Goal: Task Accomplishment & Management: Use online tool/utility

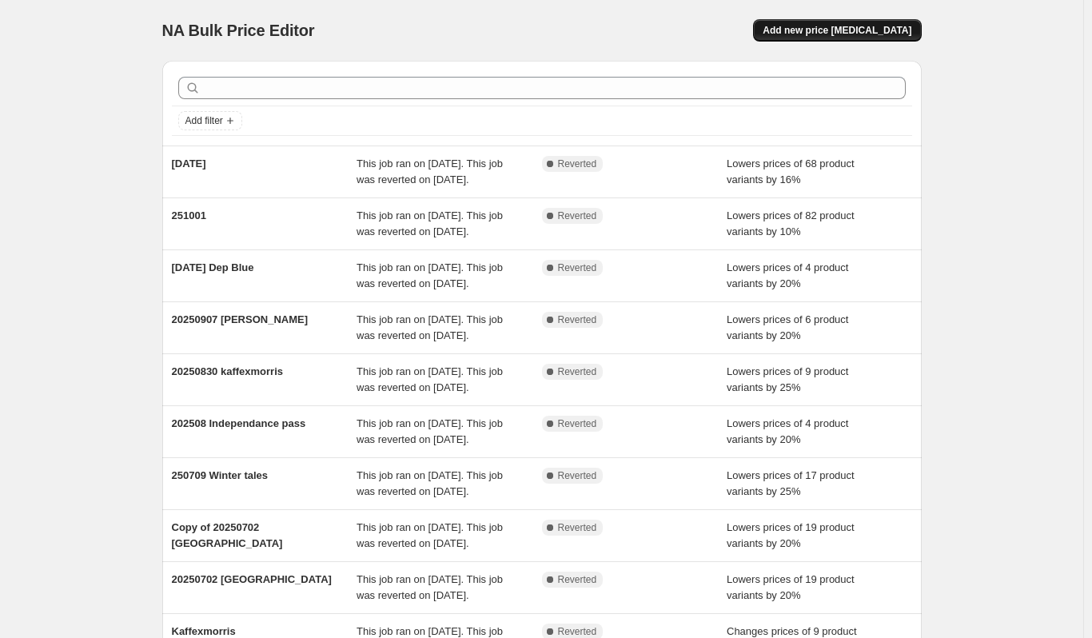
click at [834, 24] on button "Add new price [MEDICAL_DATA]" at bounding box center [837, 30] width 168 height 22
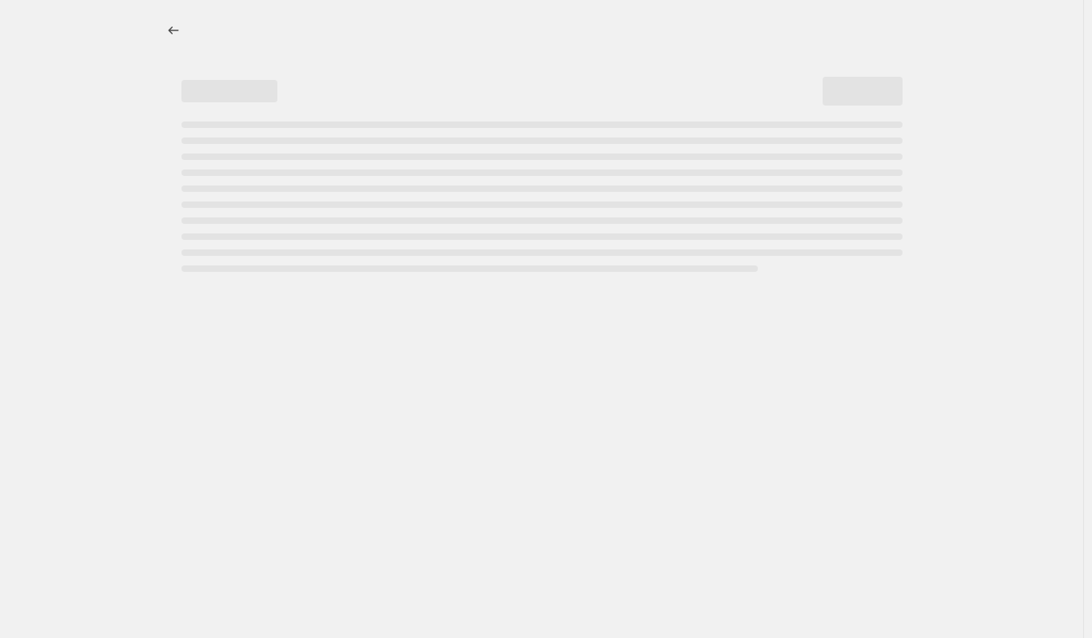
select select "percentage"
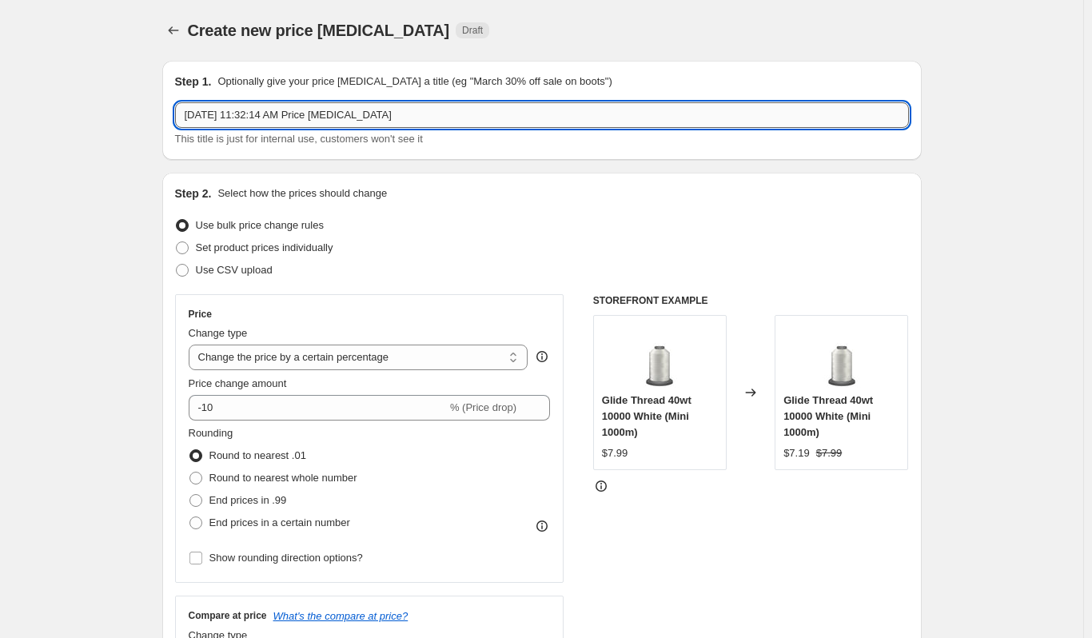
click at [253, 123] on input "Oct 11, 2025, 11:32:14 AM Price change job" at bounding box center [542, 115] width 734 height 26
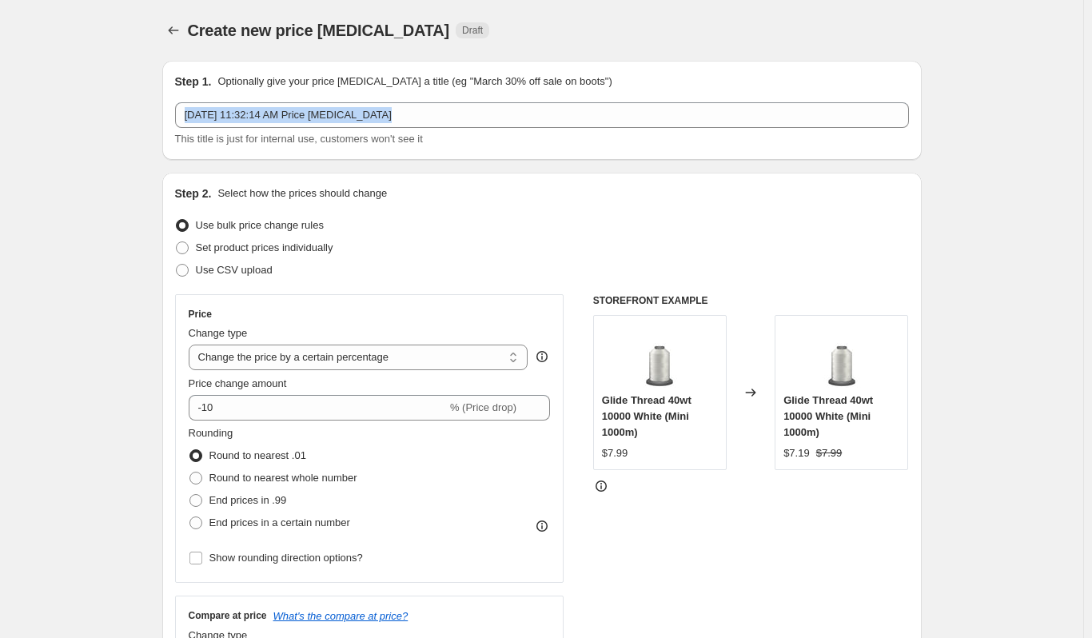
drag, startPoint x: 435, startPoint y: 101, endPoint x: -6, endPoint y: 152, distance: 444.0
click at [0, 152] on html "Home Settings Plans Skip to content Create new price change job. This page is r…" at bounding box center [546, 319] width 1092 height 638
click at [392, 135] on span "This title is just for internal use, customers won't see it" at bounding box center [299, 139] width 248 height 12
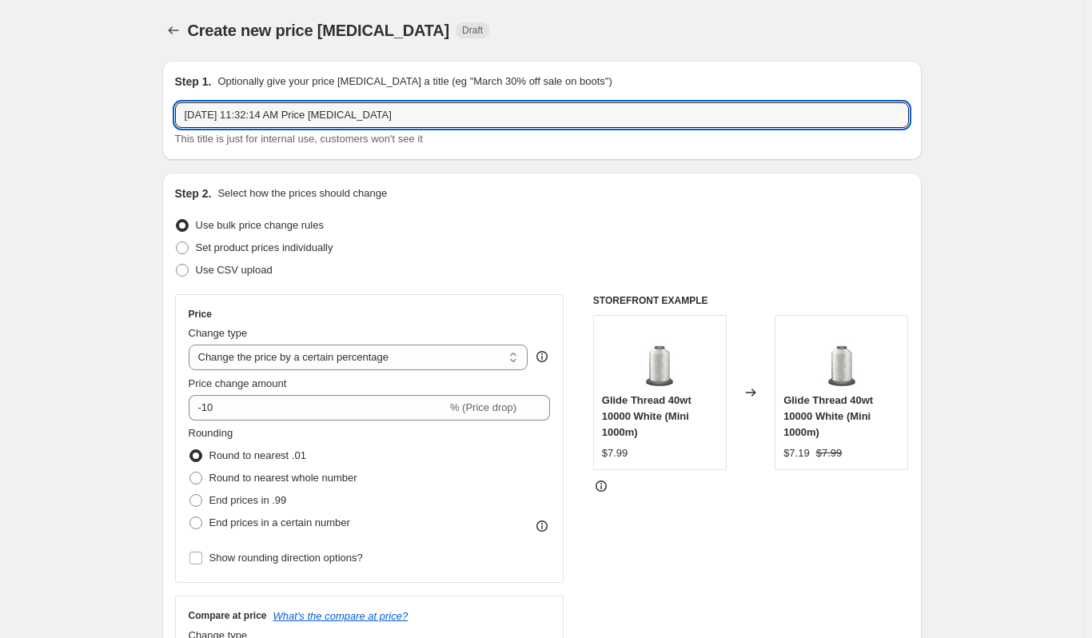
drag, startPoint x: 402, startPoint y: 107, endPoint x: 51, endPoint y: 102, distance: 350.9
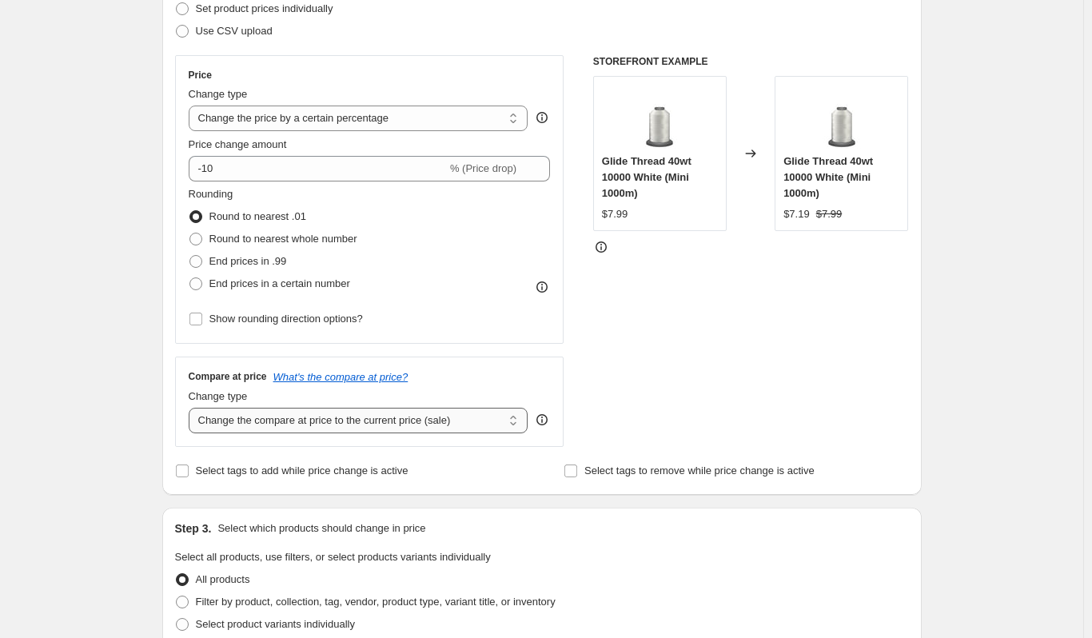
scroll to position [240, 0]
type input "2025 10 Lone Wolf"
click at [311, 420] on select "Change the compare at price to the current price (sale) Change the compare at p…" at bounding box center [359, 420] width 340 height 26
select select "bp"
click at [192, 407] on select "Change the compare at price to the current price (sale) Change the compare at p…" at bounding box center [359, 420] width 340 height 26
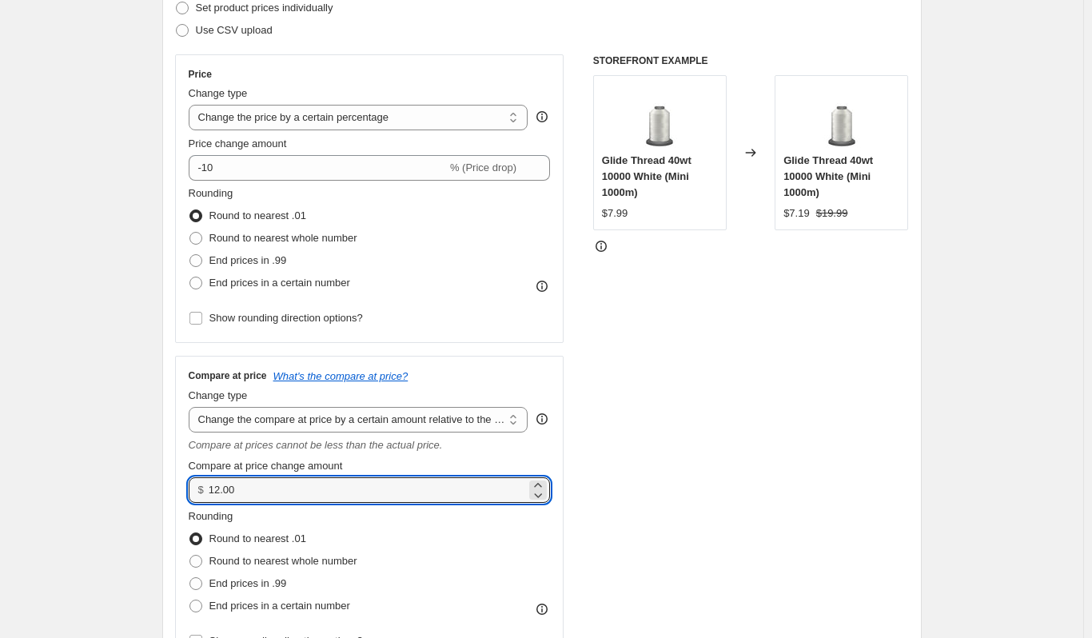
drag, startPoint x: 274, startPoint y: 488, endPoint x: 117, endPoint y: 448, distance: 161.6
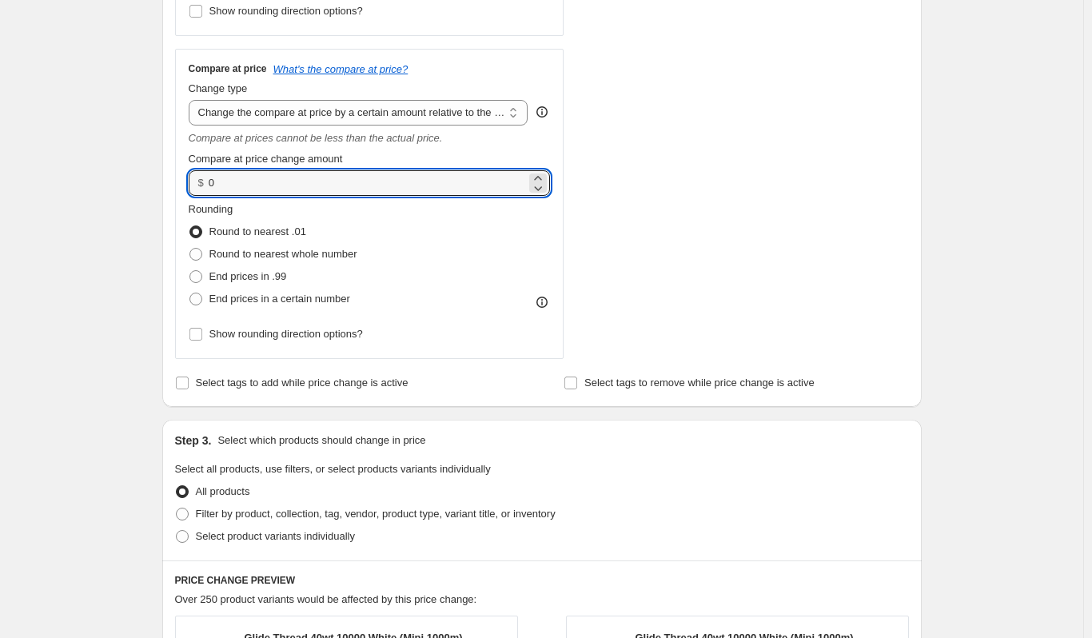
scroll to position [559, 0]
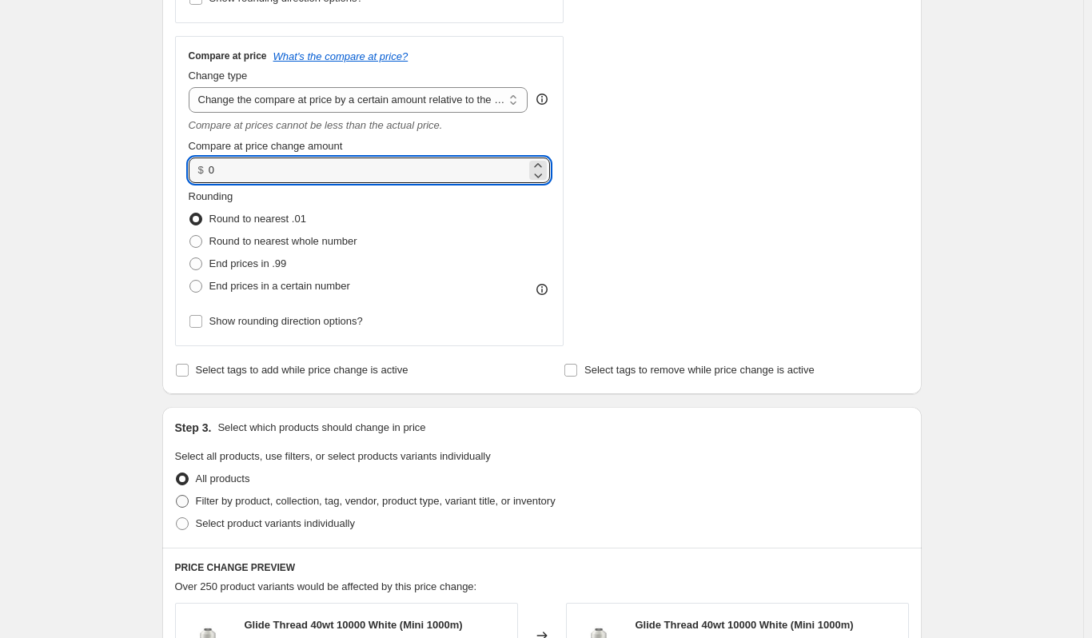
type input "0.00"
click at [233, 492] on label "Filter by product, collection, tag, vendor, product type, variant title, or inv…" at bounding box center [365, 501] width 380 height 22
click at [177, 495] on input "Filter by product, collection, tag, vendor, product type, variant title, or inv…" at bounding box center [176, 495] width 1 height 1
radio input "true"
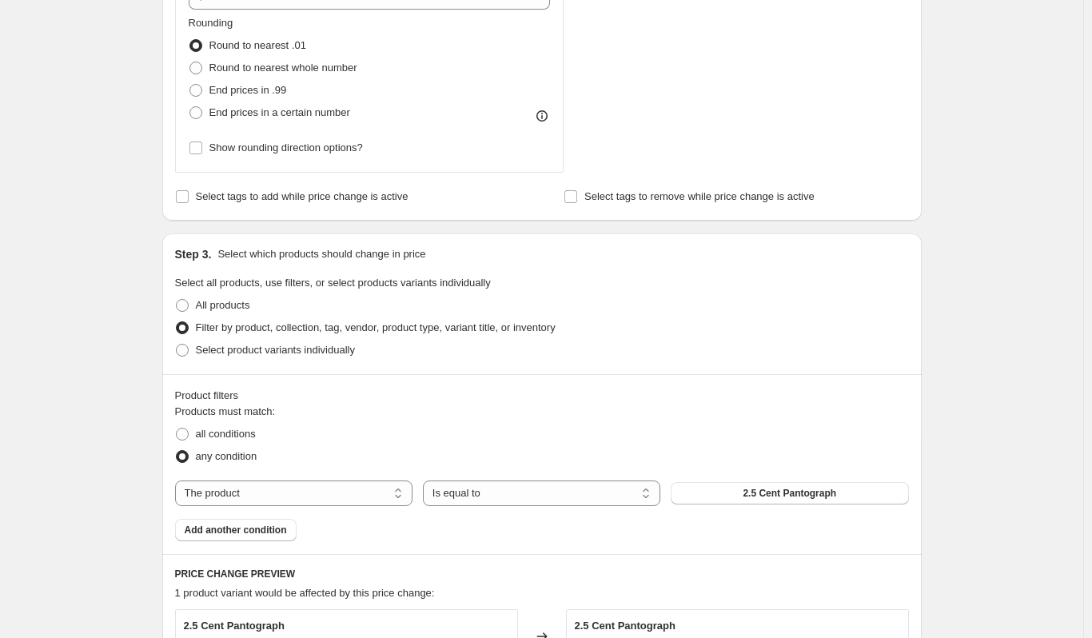
scroll to position [799, 0]
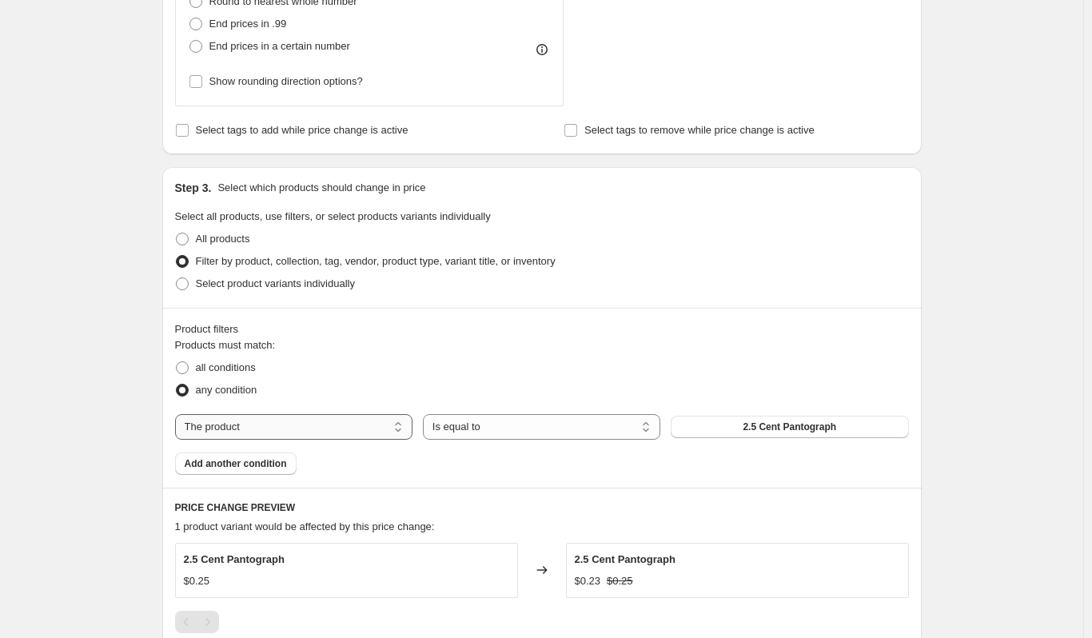
click at [391, 436] on select "The product The product's collection The product's tag The product's vendor The…" at bounding box center [293, 427] width 237 height 26
select select "collection"
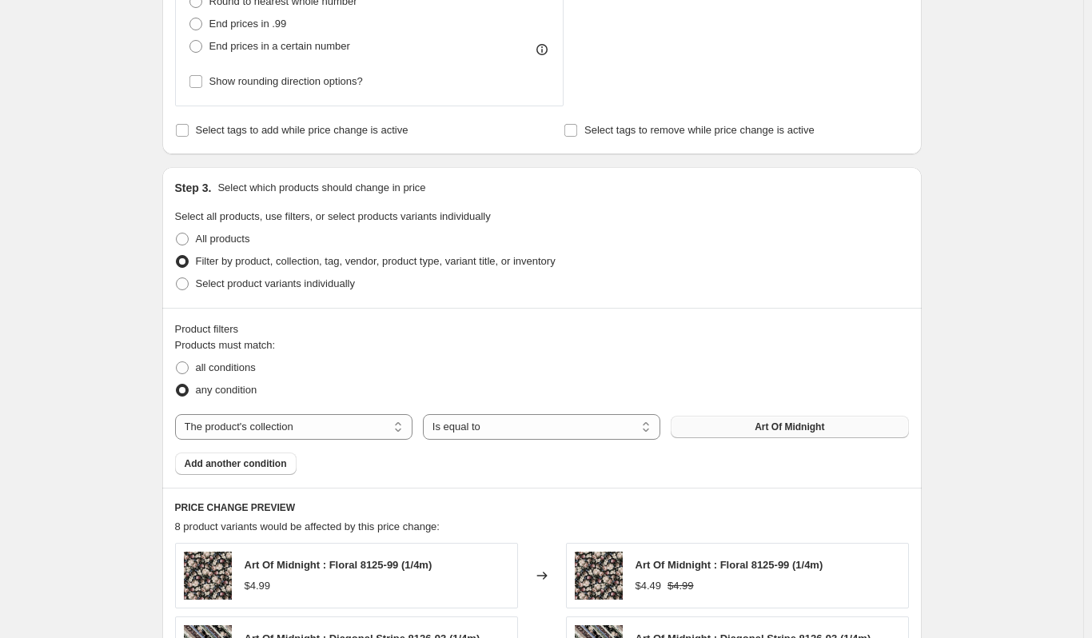
click at [824, 423] on span "Art Of Midnight" at bounding box center [789, 426] width 70 height 13
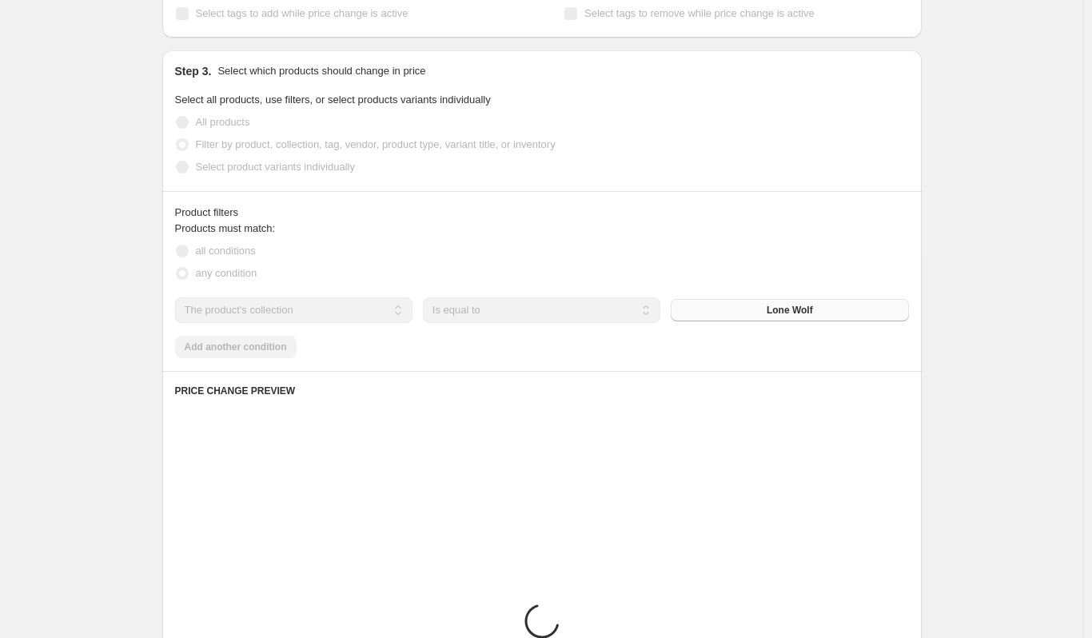
scroll to position [1039, 0]
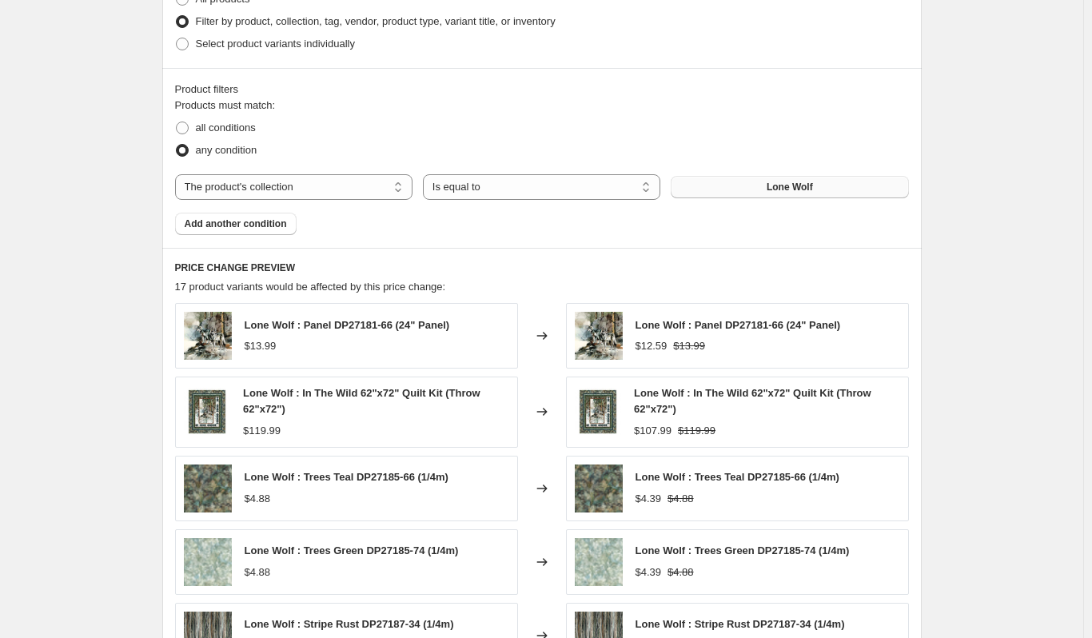
click at [755, 185] on button "Lone Wolf" at bounding box center [788, 187] width 237 height 22
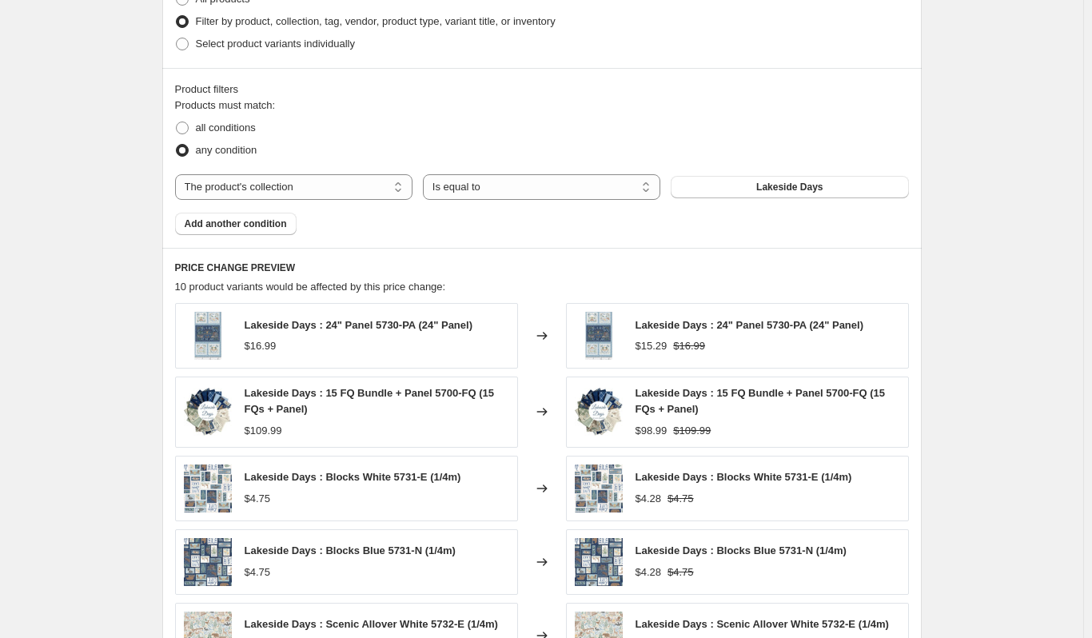
click at [706, 237] on div "Product filters Products must match: all conditions any condition The product T…" at bounding box center [541, 158] width 759 height 180
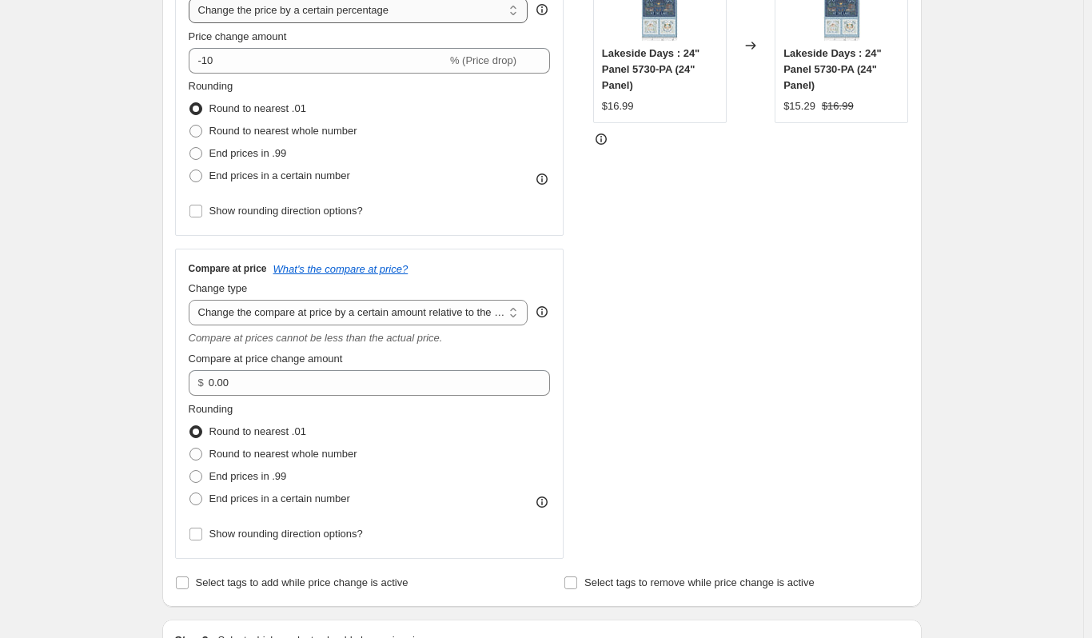
scroll to position [240, 0]
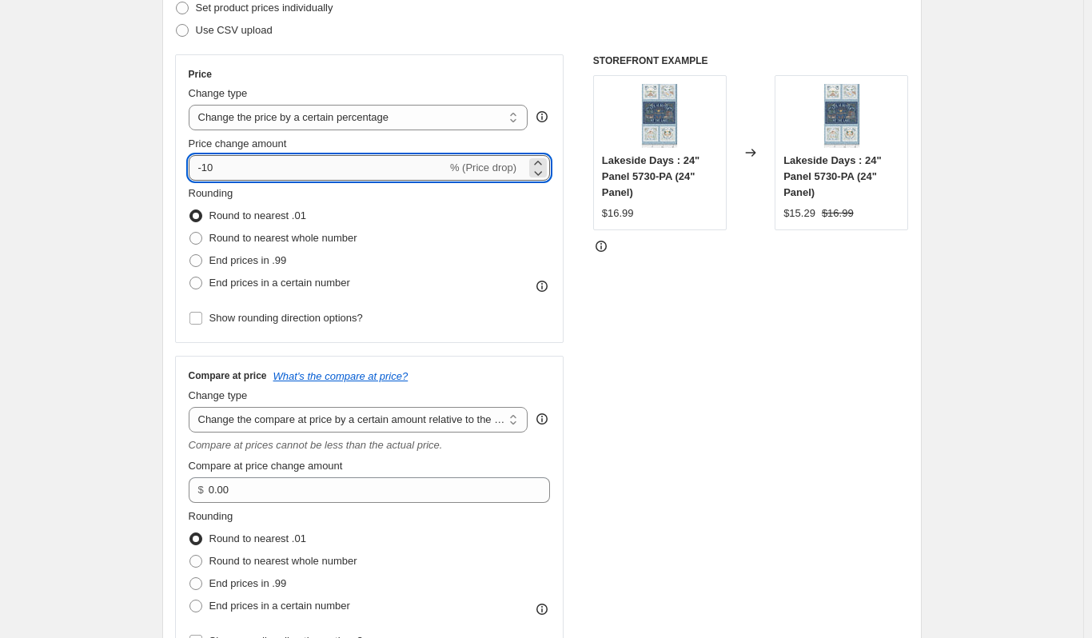
drag, startPoint x: 228, startPoint y: 173, endPoint x: 210, endPoint y: 173, distance: 17.6
click at [210, 173] on input "-10" at bounding box center [318, 168] width 258 height 26
type input "-15"
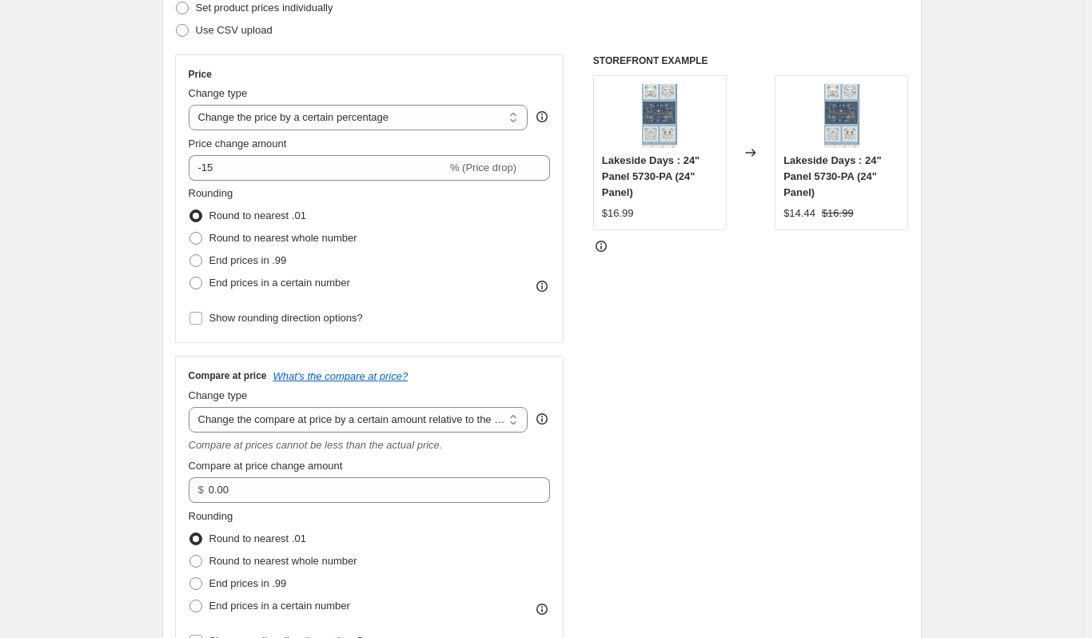
click at [815, 499] on div "STOREFRONT EXAMPLE Lakeside Days : 24" Panel 5730-PA (24" Panel) $16.99 Changed…" at bounding box center [751, 359] width 316 height 611
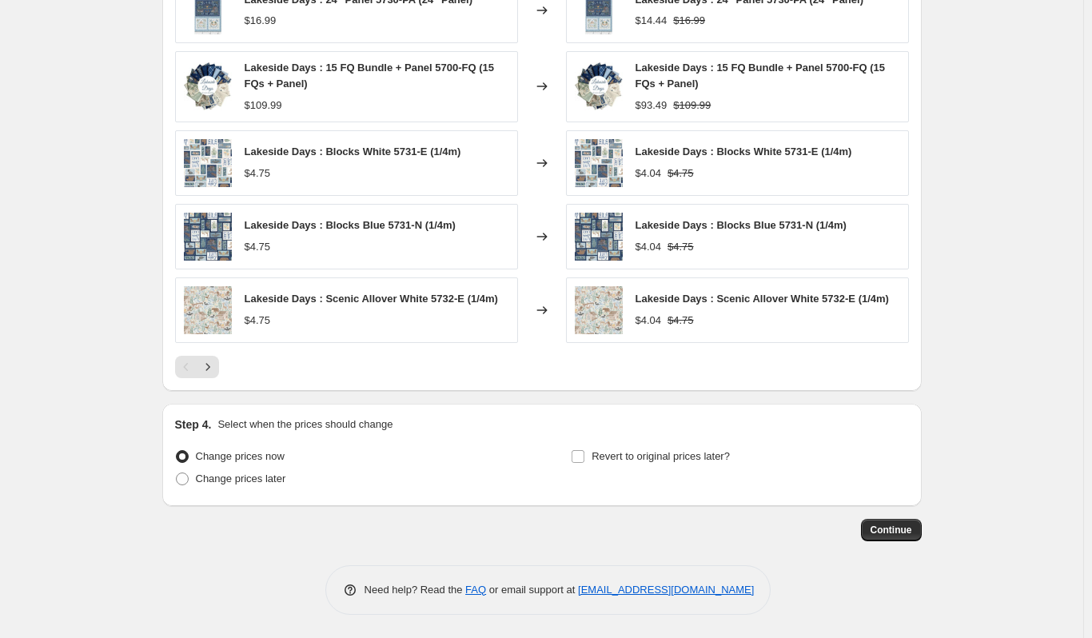
scroll to position [1366, 0]
click at [615, 464] on label "Revert to original prices later?" at bounding box center [650, 455] width 159 height 22
click at [584, 462] on input "Revert to original prices later?" at bounding box center [577, 455] width 13 height 13
checkbox input "true"
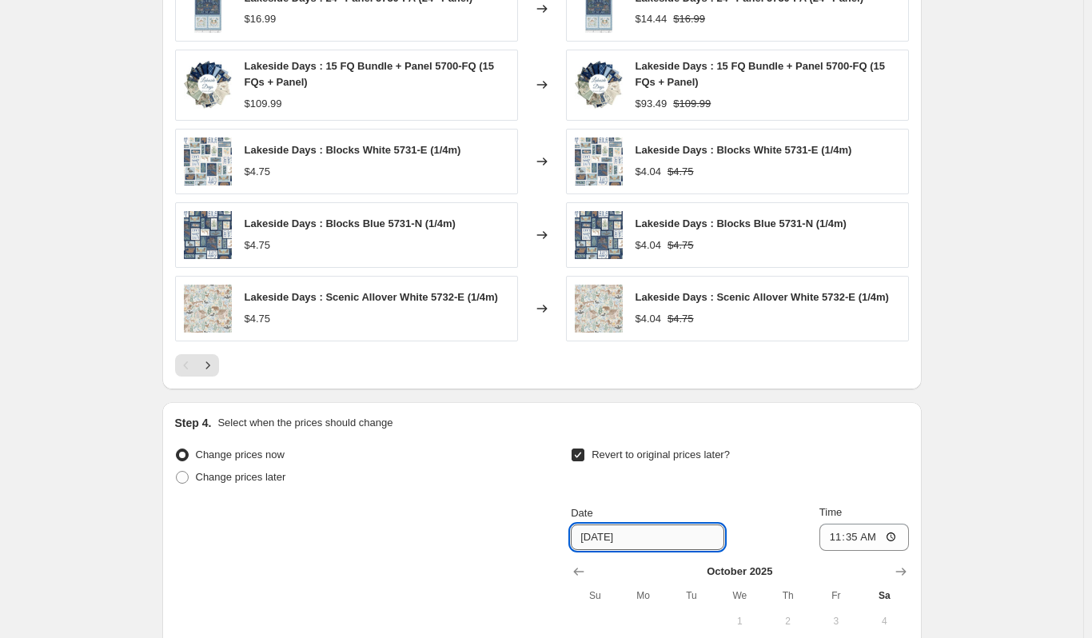
click at [625, 536] on input "10/18/2025" at bounding box center [647, 537] width 153 height 26
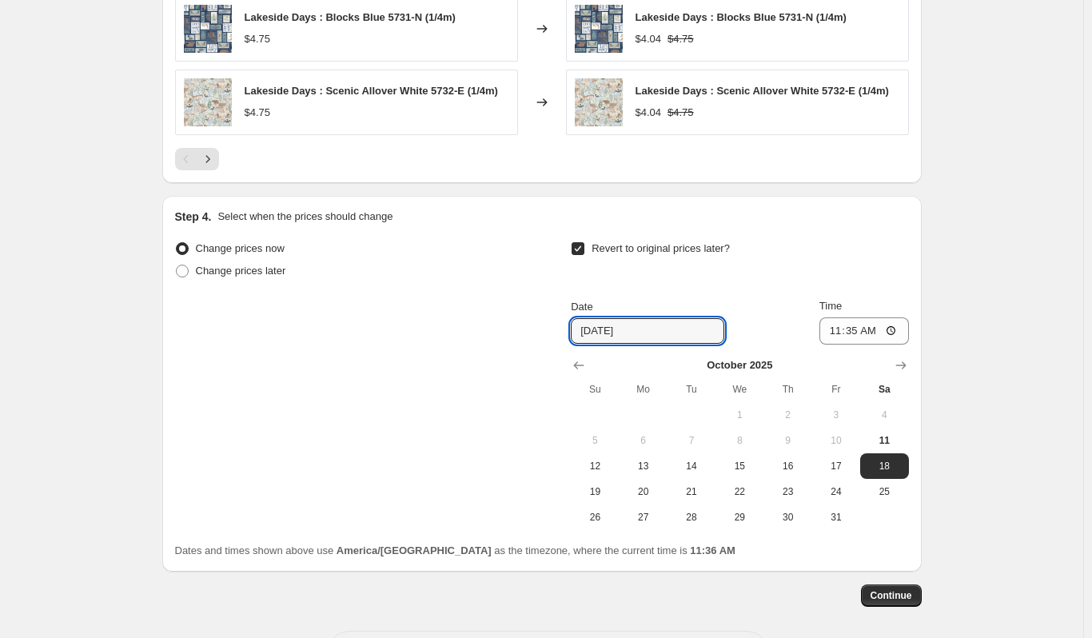
scroll to position [1605, 0]
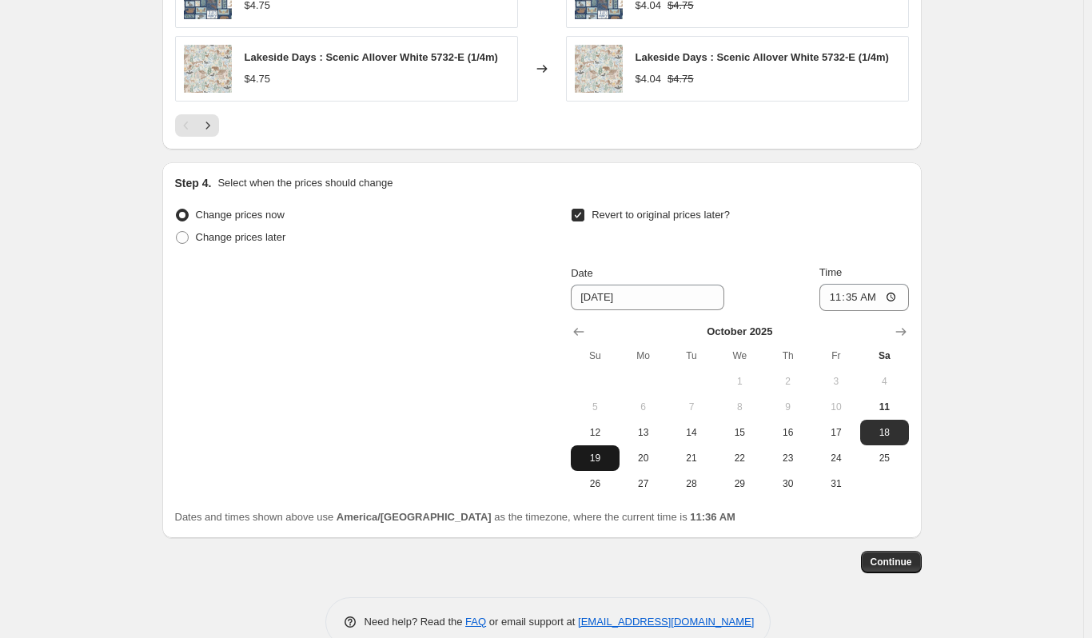
click at [596, 456] on span "19" at bounding box center [594, 458] width 35 height 13
type input "10/19/2025"
click at [881, 559] on span "Continue" at bounding box center [891, 561] width 42 height 13
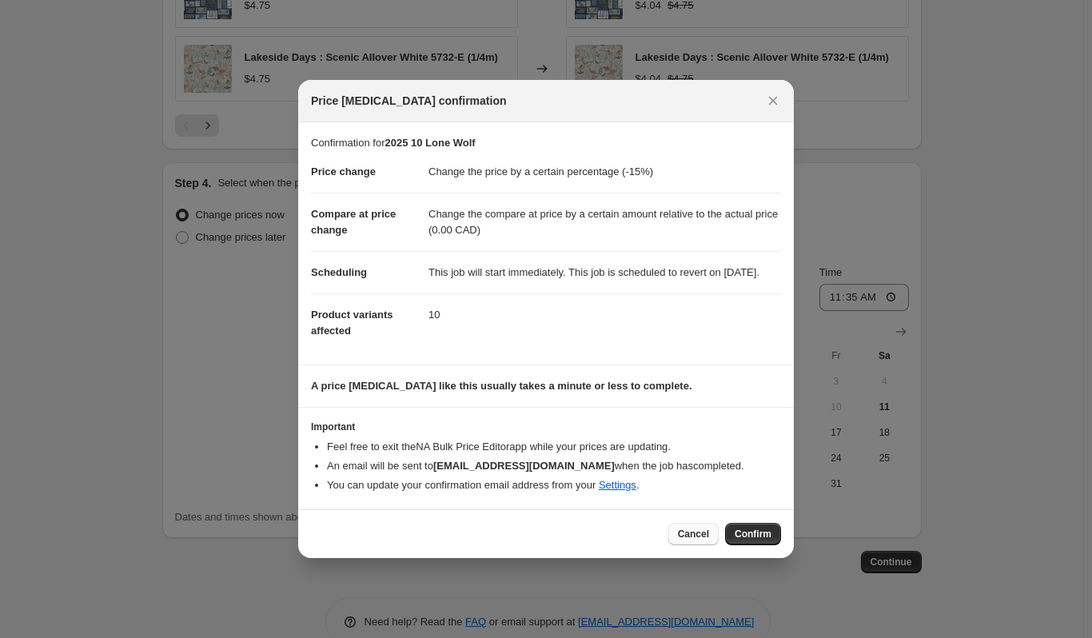
click at [691, 540] on span "Cancel" at bounding box center [693, 533] width 31 height 13
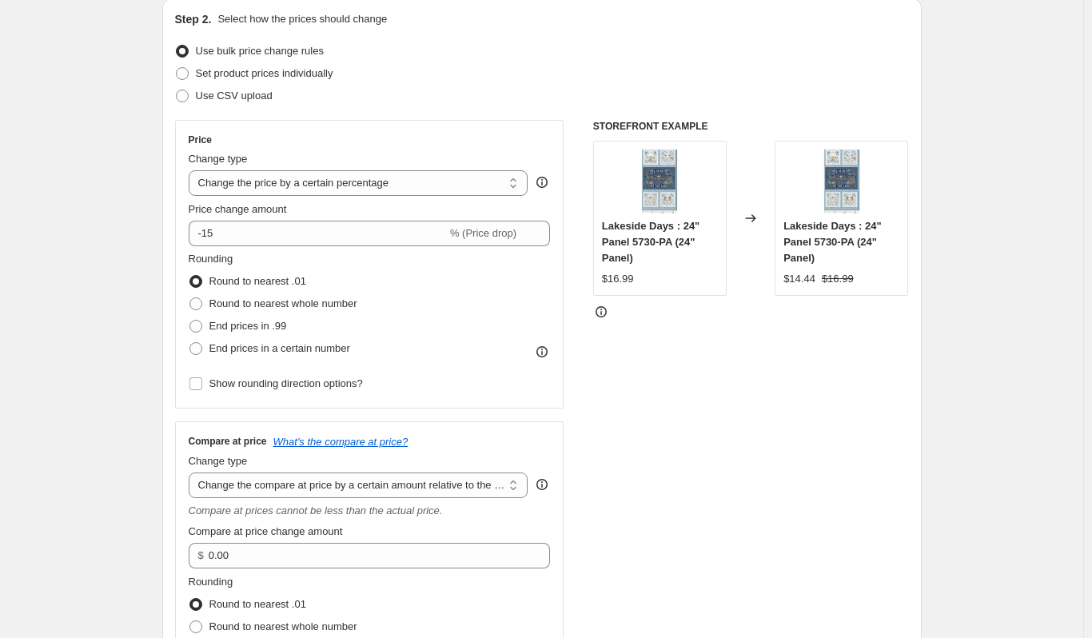
scroll to position [167, 0]
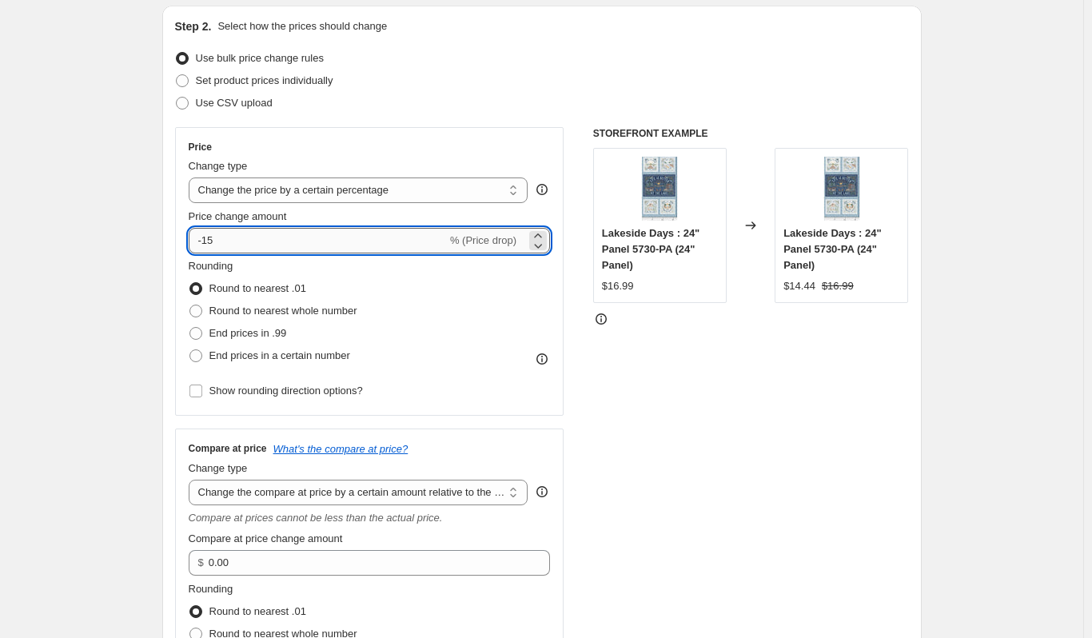
drag, startPoint x: 229, startPoint y: 245, endPoint x: 205, endPoint y: 251, distance: 25.6
click at [205, 251] on input "-15" at bounding box center [318, 241] width 258 height 26
type input "-20"
click at [812, 483] on div "STOREFRONT EXAMPLE Lakeside Days : 24" Panel 5730-PA (24" Panel) $16.99 Changed…" at bounding box center [751, 432] width 316 height 611
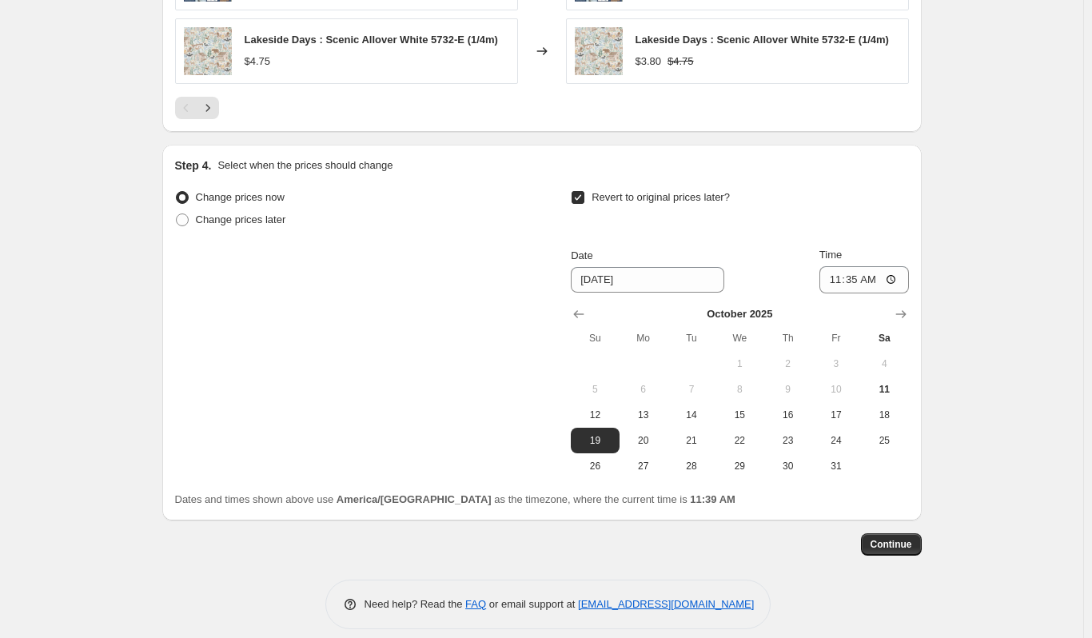
scroll to position [1639, 0]
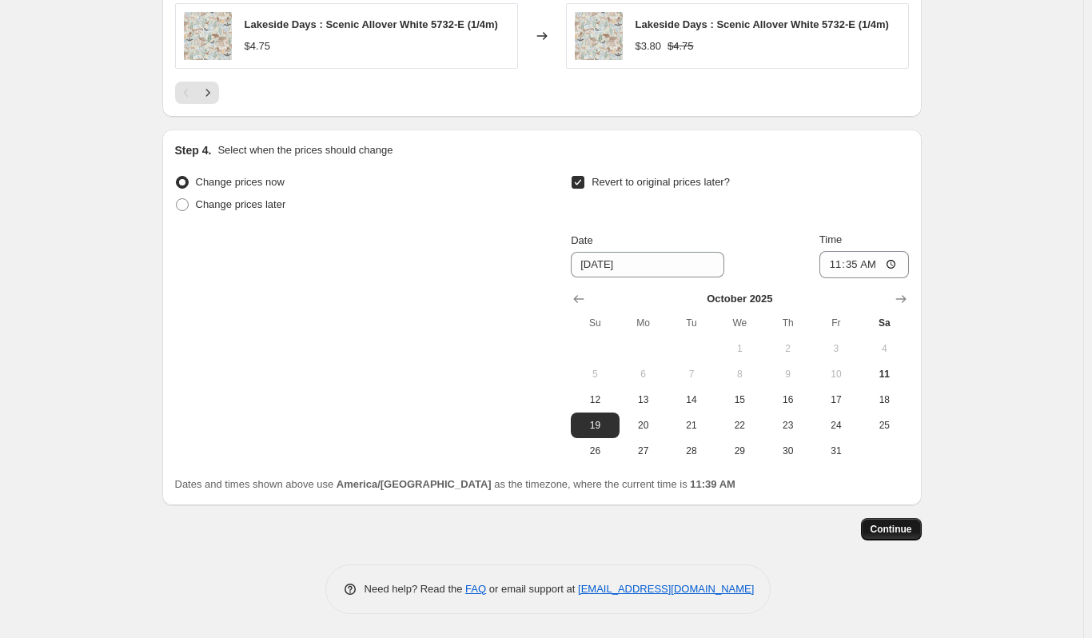
click at [869, 527] on button "Continue" at bounding box center [891, 529] width 61 height 22
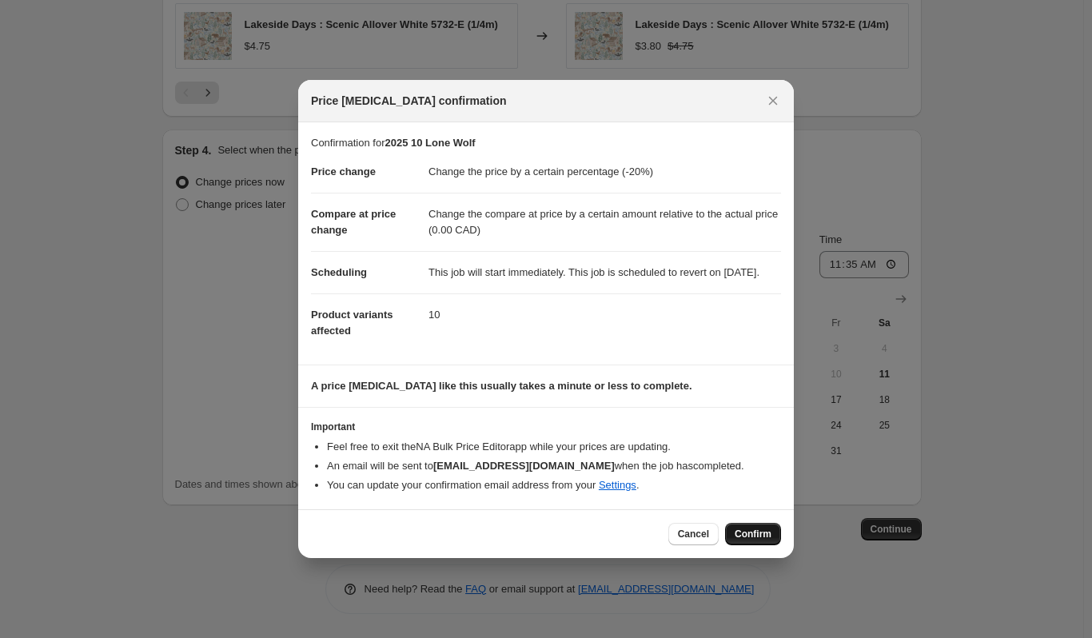
click at [737, 538] on span "Confirm" at bounding box center [752, 533] width 37 height 13
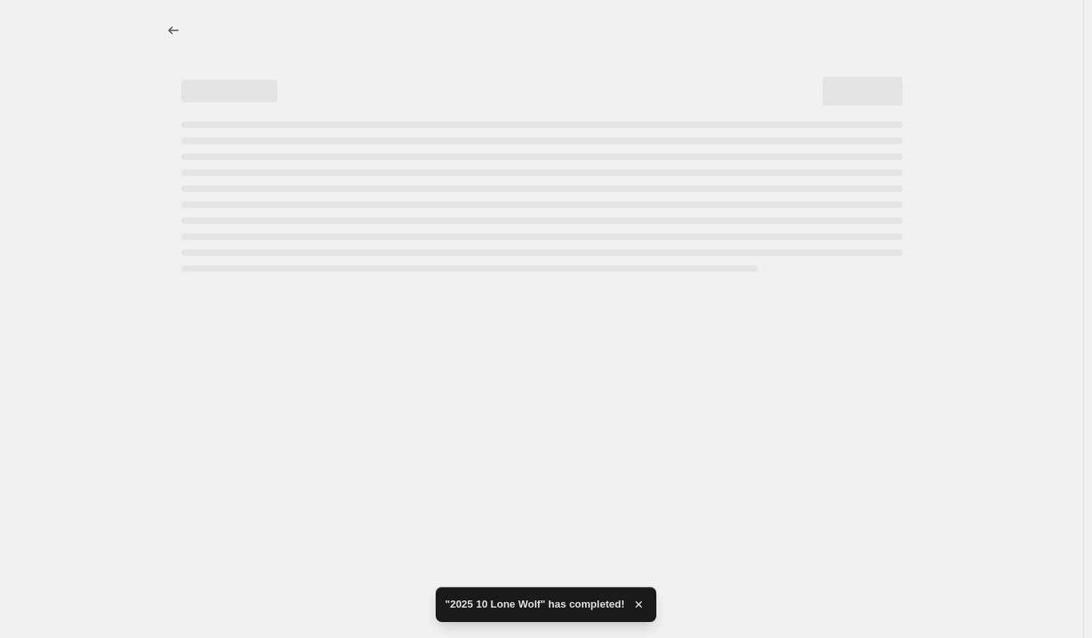
select select "percentage"
select select "bp"
select select "collection"
